Goal: Use online tool/utility: Utilize a website feature to perform a specific function

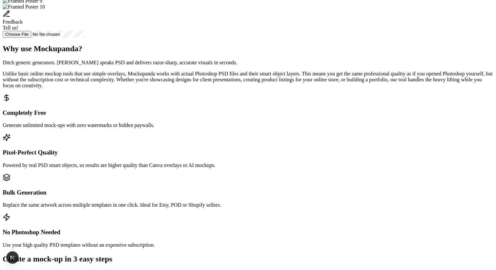
scroll to position [276, 0]
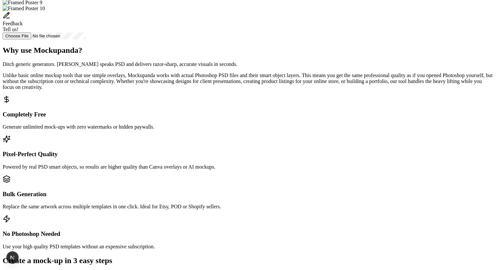
click at [263, 32] on div "Feedback Tell us!" at bounding box center [248, 21] width 491 height 21
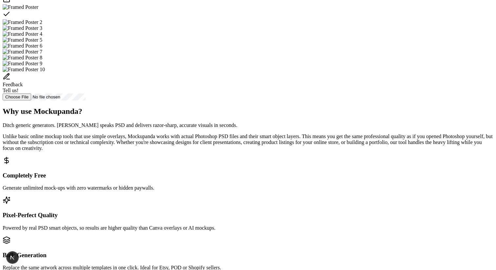
scroll to position [298, 0]
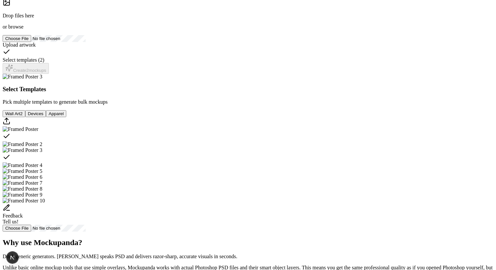
scroll to position [188, 0]
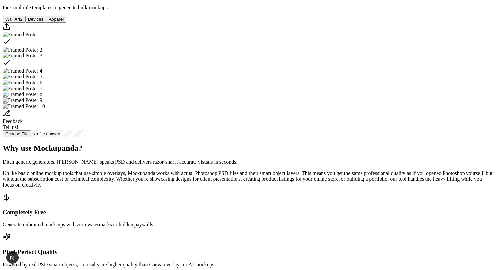
click at [42, 53] on img "Select template Framed Poster 2" at bounding box center [23, 50] width 40 height 6
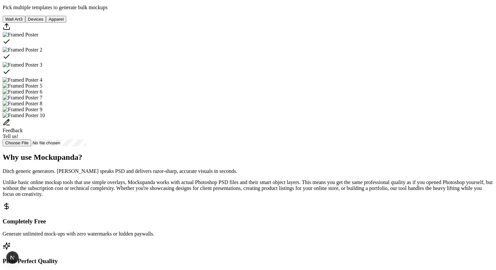
click at [260, 47] on div "Select template Framed Poster" at bounding box center [248, 42] width 491 height 9
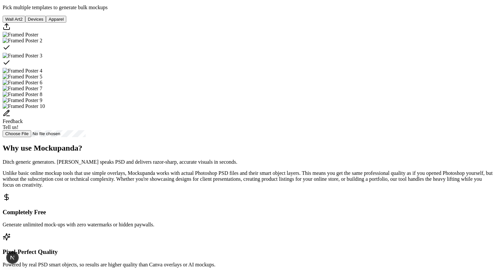
click at [359, 68] on div "Select template Framed Poster 3" at bounding box center [248, 63] width 491 height 9
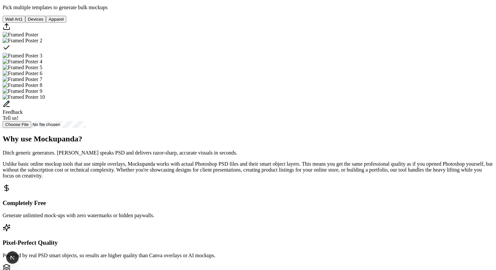
click at [10, 52] on icon "Select template Framed Poster 2" at bounding box center [7, 48] width 8 height 8
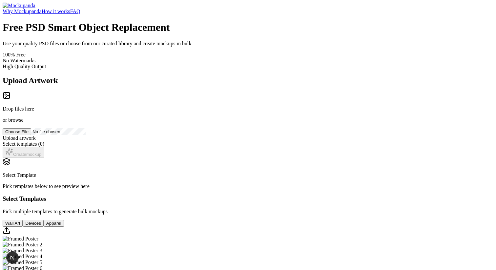
scroll to position [7, 0]
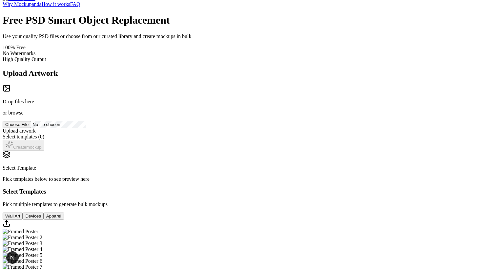
click at [42, 7] on link "Why Mockupanda" at bounding box center [22, 4] width 39 height 6
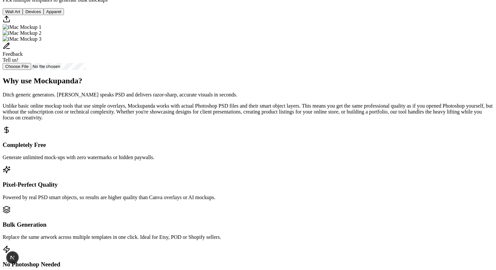
scroll to position [213, 0]
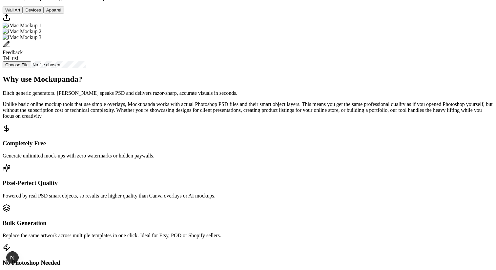
click at [23, 13] on button "Wall Art" at bounding box center [13, 10] width 20 height 7
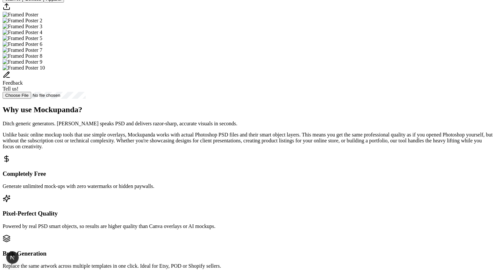
scroll to position [233, 0]
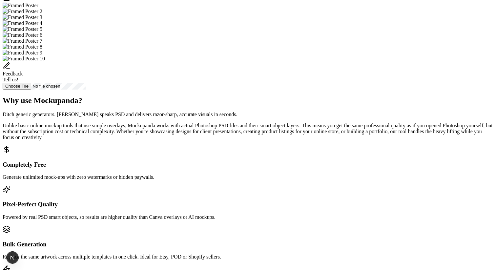
click at [38, 9] on img "Select template Framed Poster" at bounding box center [21, 6] width 36 height 6
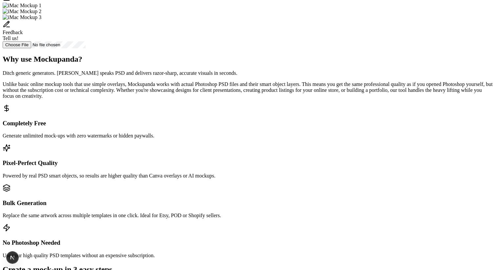
click at [41, 14] on img "Select template iMac Mockup 2" at bounding box center [22, 12] width 39 height 6
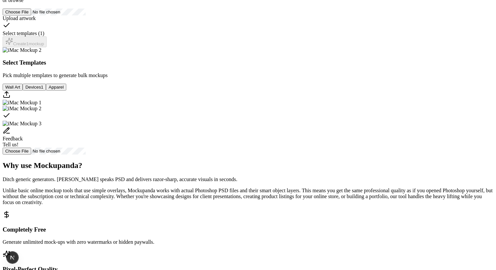
scroll to position [125, 0]
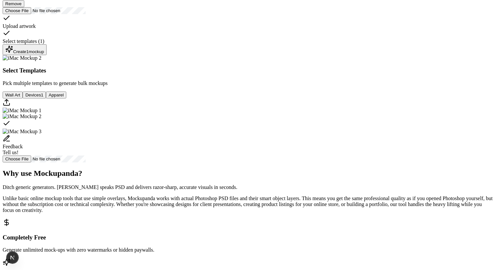
click at [47, 55] on button "Create 1 mockup" at bounding box center [25, 49] width 44 height 11
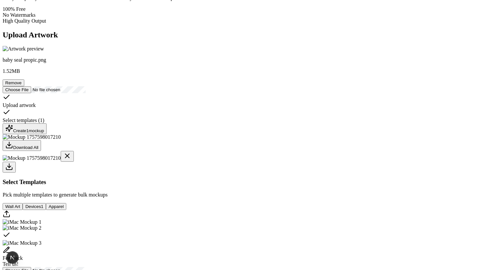
scroll to position [44, 0]
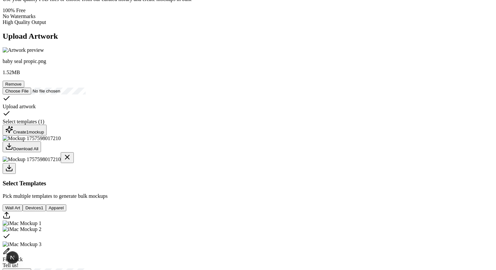
click at [24, 88] on button "Remove" at bounding box center [14, 84] width 22 height 7
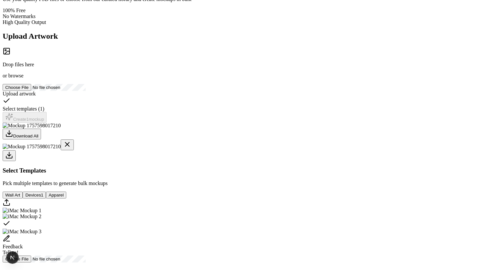
click at [120, 79] on div "Drop files here or browse" at bounding box center [248, 70] width 491 height 17
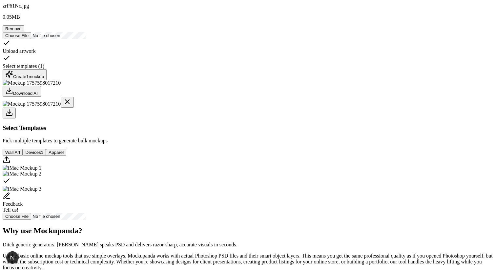
scroll to position [105, 0]
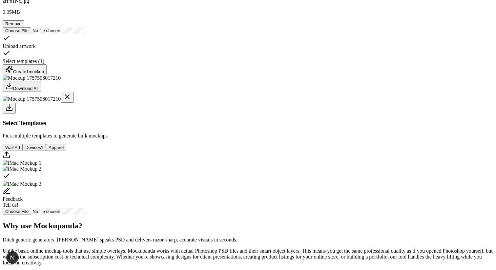
click at [44, 74] on div "Create 1 mockup" at bounding box center [24, 69] width 39 height 9
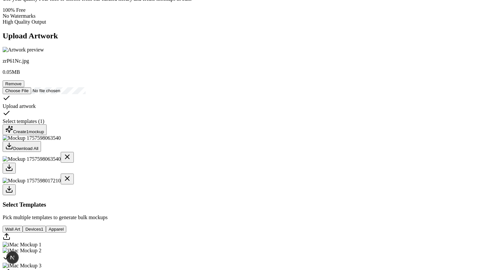
scroll to position [42, 0]
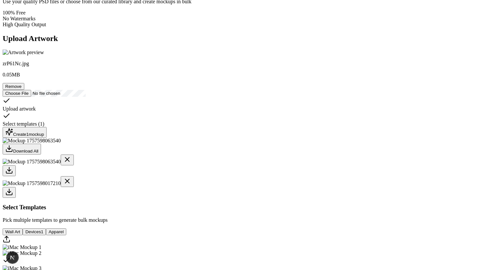
click at [24, 90] on button "Remove" at bounding box center [14, 86] width 22 height 7
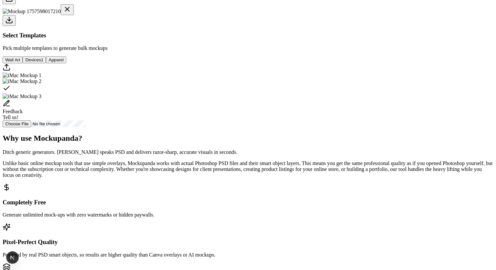
scroll to position [199, 0]
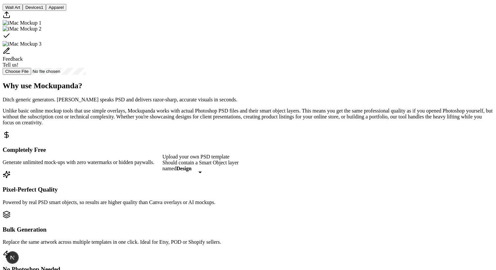
click at [197, 20] on div "Upload custom PSD template" at bounding box center [248, 15] width 491 height 9
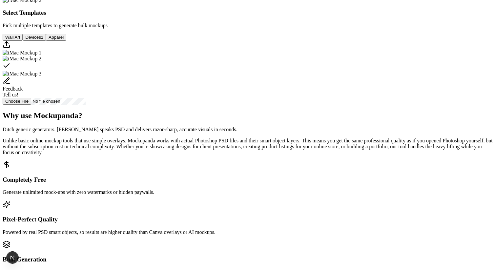
scroll to position [167, 0]
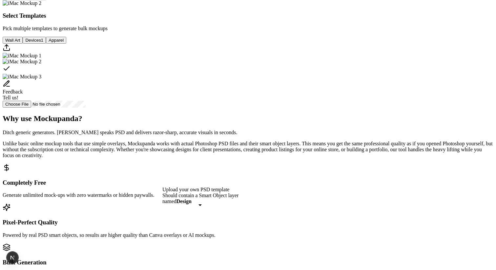
click at [203, 53] on div "Upload custom PSD template" at bounding box center [248, 48] width 491 height 9
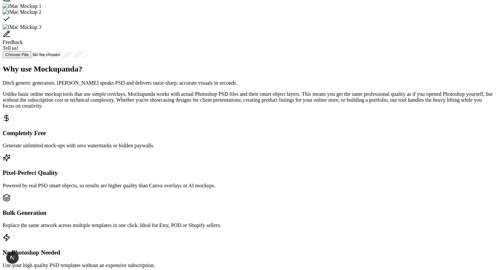
scroll to position [217, 0]
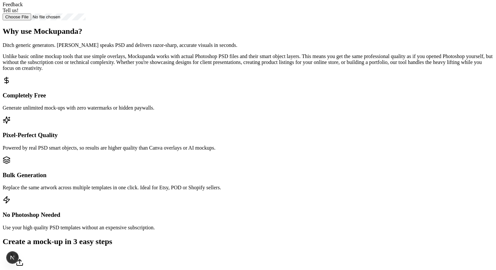
scroll to position [294, 0]
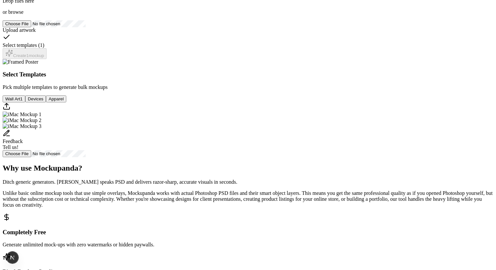
scroll to position [109, 0]
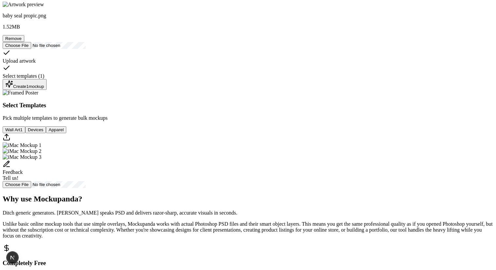
scroll to position [89, 0]
click at [44, 90] on div "Create 1 mockup" at bounding box center [24, 85] width 39 height 9
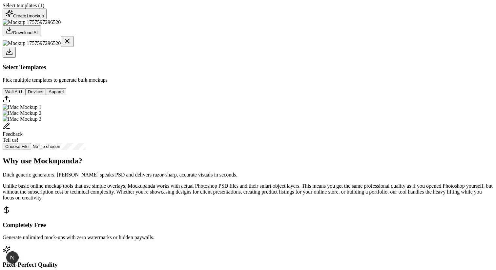
scroll to position [183, 0]
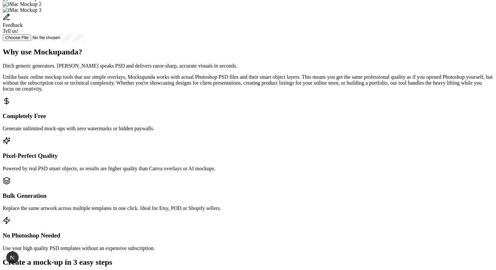
scroll to position [260, 0]
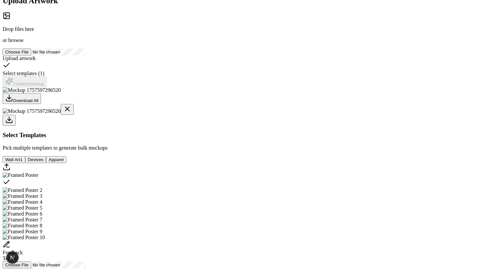
scroll to position [0, 0]
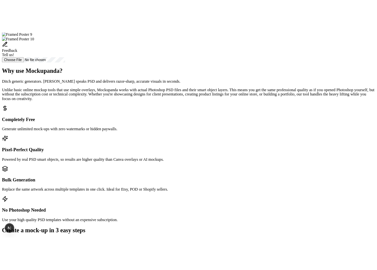
scroll to position [275, 0]
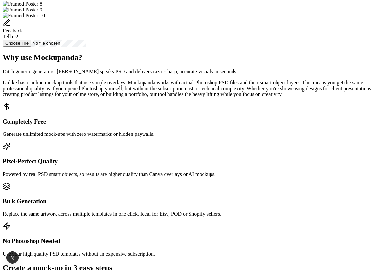
scroll to position [267, 0]
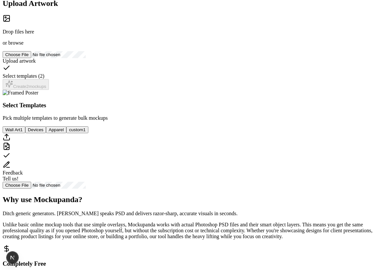
scroll to position [156, 0]
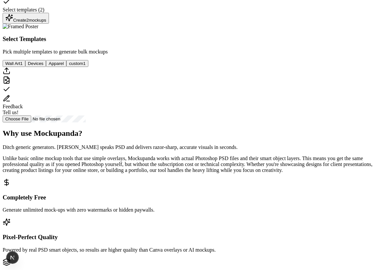
click at [46, 23] on div "Create 2 mockup s" at bounding box center [25, 18] width 41 height 9
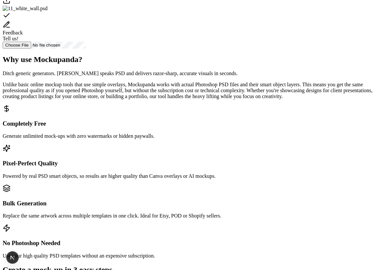
scroll to position [280, 0]
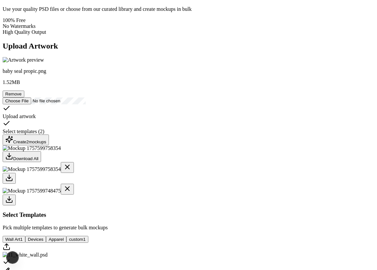
scroll to position [0, 0]
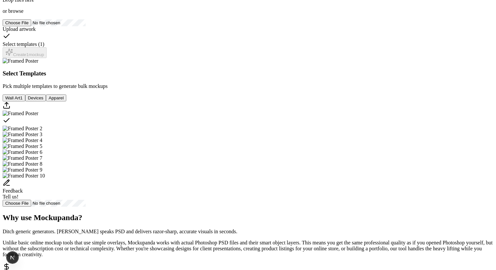
scroll to position [109, 0]
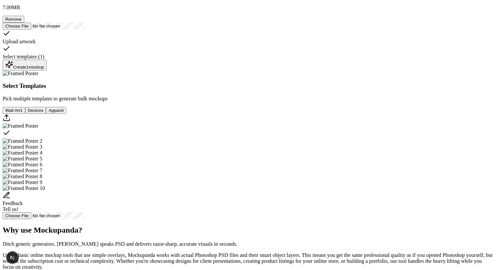
click at [44, 70] on div "Create 1 mockup" at bounding box center [24, 65] width 39 height 9
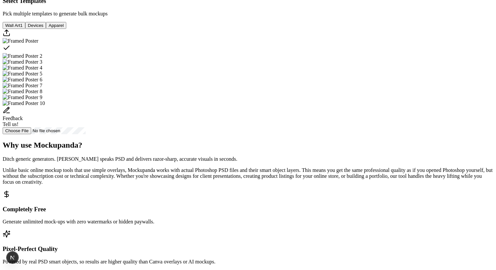
scroll to position [226, 0]
click at [10, 37] on icon "Upload custom PSD template" at bounding box center [7, 33] width 8 height 8
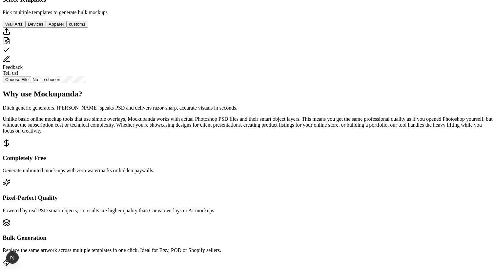
scroll to position [211, 0]
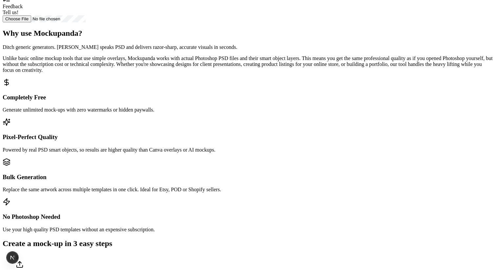
scroll to position [336, 0]
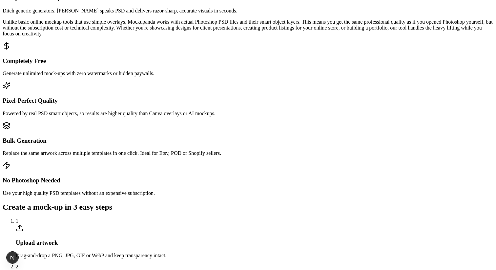
scroll to position [423, 0]
